Goal: Use online tool/utility: Utilize a website feature to perform a specific function

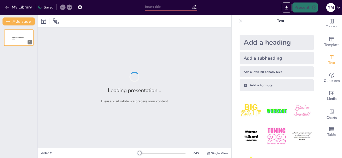
type input "New Sendsteps"
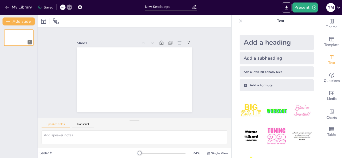
click at [227, 125] on div "Speaker Notes Transcript" at bounding box center [135, 125] width 194 height 12
click at [63, 136] on textarea at bounding box center [135, 138] width 186 height 14
paste textarea "QUIERO UNA PRESENTACION DEL SIGUIENTE TEMA: ADMINISTRACION DE LA DIVERSIDAD, QU…"
type textarea "QUIERO UNA PRESENTACION DEL SIGUIENTE TEMA: ADMINISTRACION DE LA DIVERSIDAD, QU…"
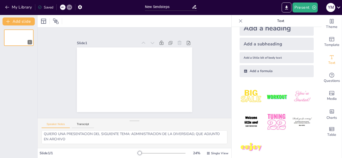
scroll to position [18, 0]
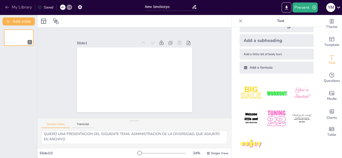
click at [8, 7] on icon "button" at bounding box center [7, 7] width 4 height 3
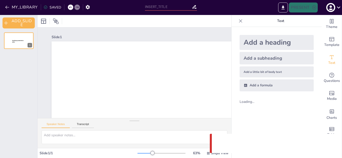
type input "New Sendsteps"
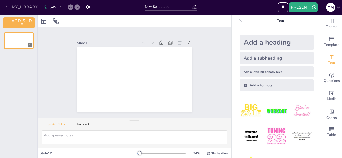
click at [7, 7] on icon "button" at bounding box center [7, 7] width 5 height 5
